Goal: Find specific page/section: Find specific page/section

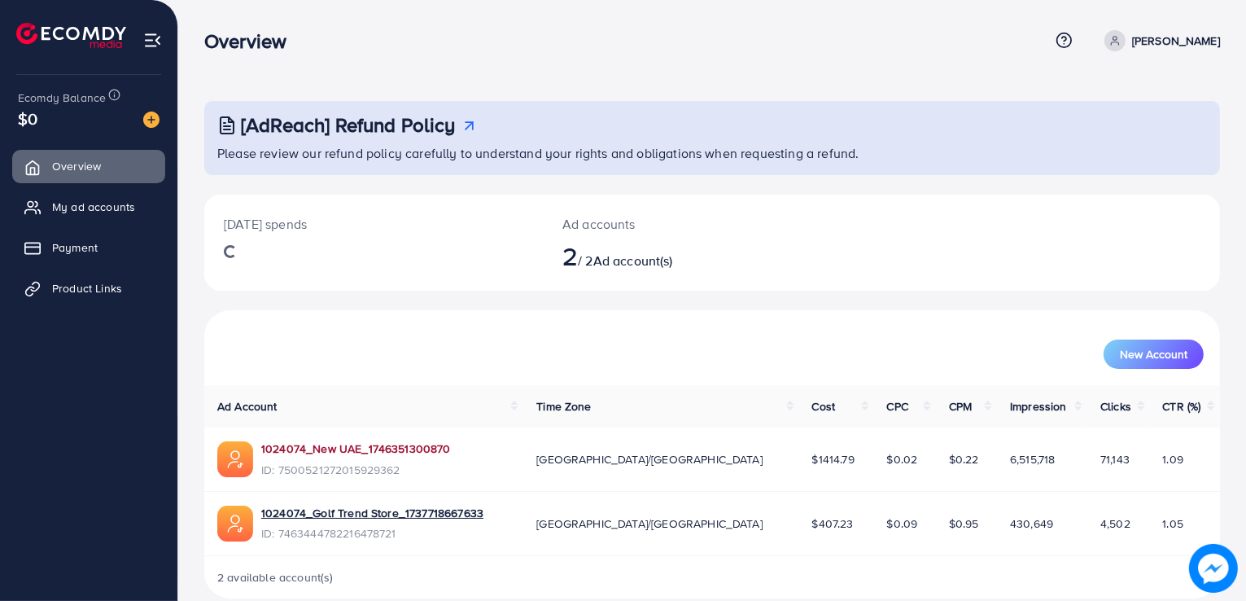
click at [410, 446] on link "1024074_New UAE_1746351300870" at bounding box center [356, 448] width 190 height 16
click at [368, 453] on link "1024074_New UAE_1746351300870" at bounding box center [356, 448] width 190 height 16
click at [394, 448] on link "1024074_New UAE_1746351300870" at bounding box center [356, 448] width 190 height 16
click at [388, 449] on link "1024074_New UAE_1746351300870" at bounding box center [356, 448] width 190 height 16
click at [430, 450] on link "1024074_New UAE_1746351300870" at bounding box center [356, 448] width 190 height 16
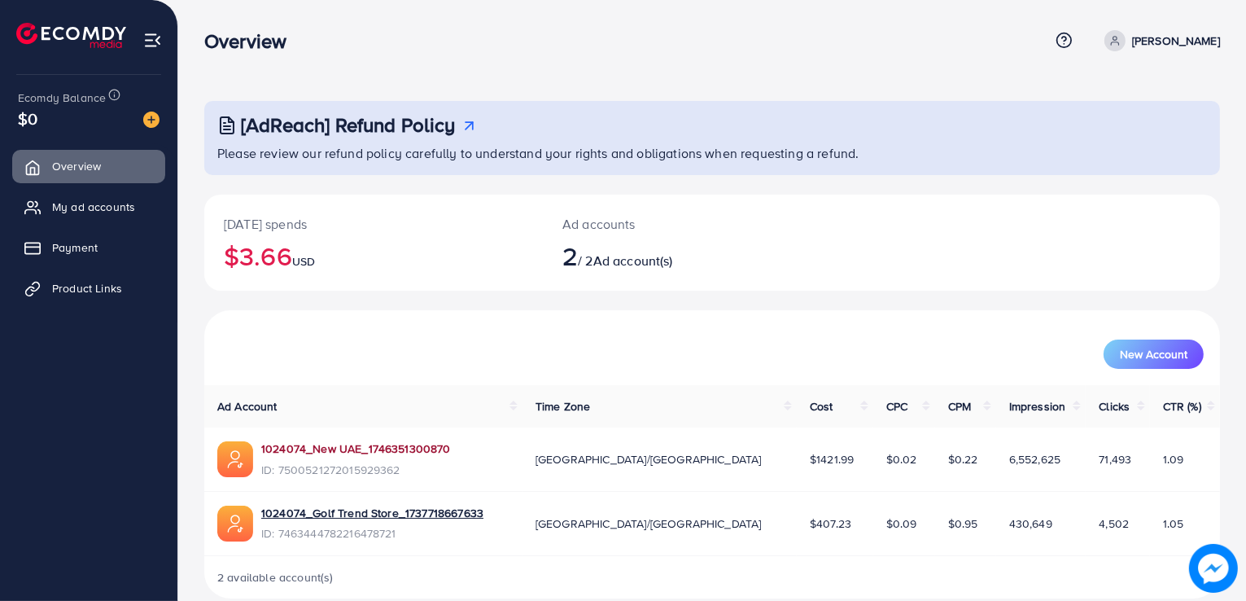
click at [430, 452] on link "1024074_New UAE_1746351300870" at bounding box center [356, 448] width 190 height 16
click at [904, 326] on div "New Account" at bounding box center [712, 347] width 1016 height 75
click at [413, 447] on link "1024074_New UAE_1746351300870" at bounding box center [356, 448] width 190 height 16
